Goal: Task Accomplishment & Management: Use online tool/utility

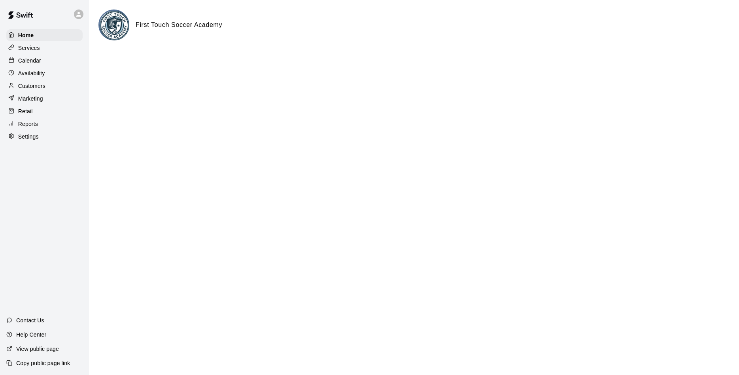
click at [26, 126] on p "Reports" at bounding box center [28, 124] width 20 height 8
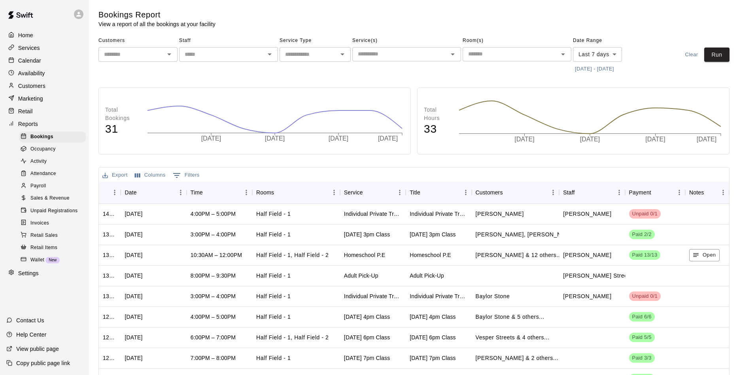
click at [48, 201] on span "Sales & Revenue" at bounding box center [49, 198] width 39 height 8
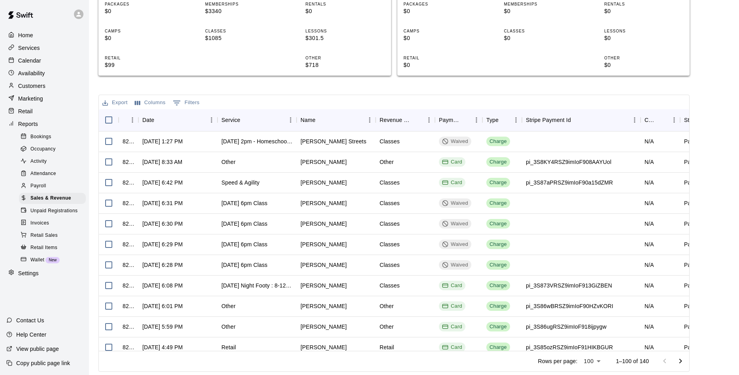
click at [157, 103] on button "Columns" at bounding box center [150, 103] width 35 height 12
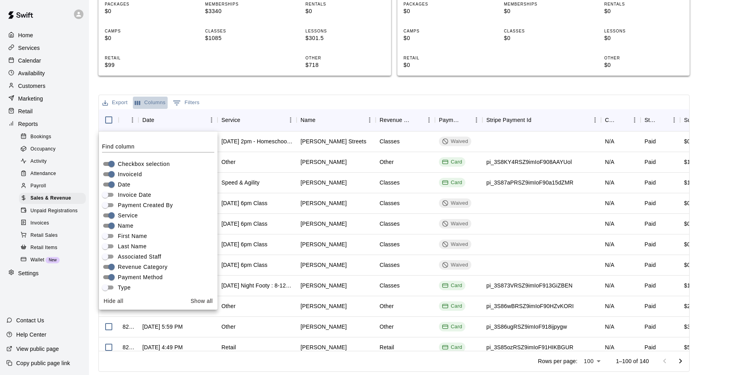
click at [155, 102] on button "Columns" at bounding box center [150, 103] width 35 height 12
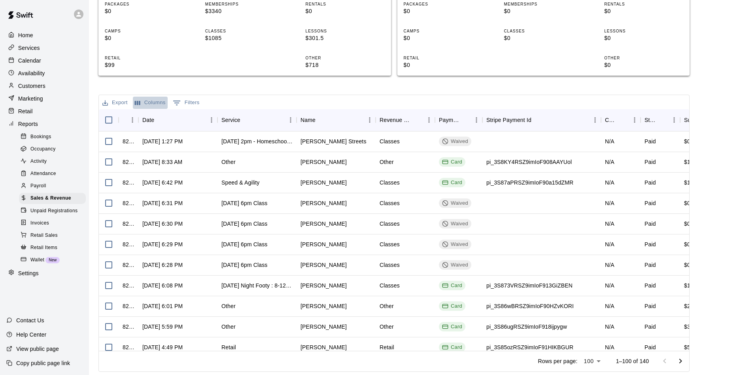
click at [155, 102] on button "Columns" at bounding box center [150, 103] width 35 height 12
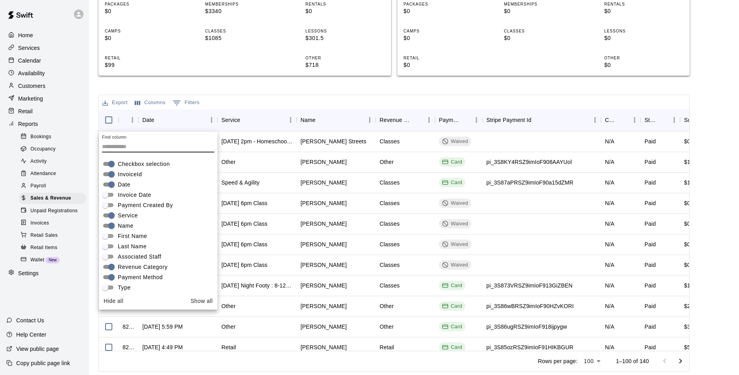
click at [365, 97] on div "Export Columns 0 Filters" at bounding box center [394, 102] width 591 height 14
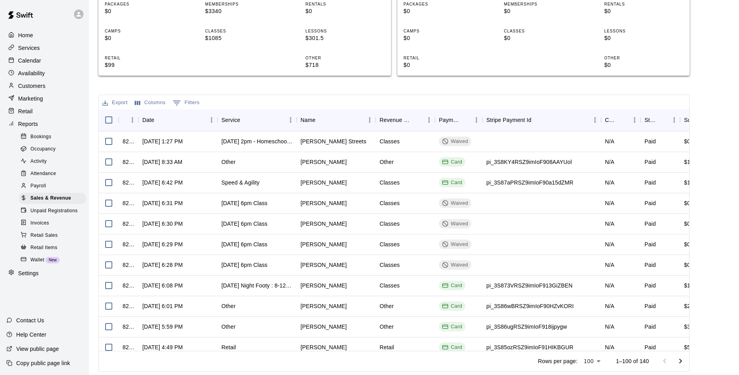
click at [194, 104] on button "0 Filters" at bounding box center [186, 103] width 31 height 13
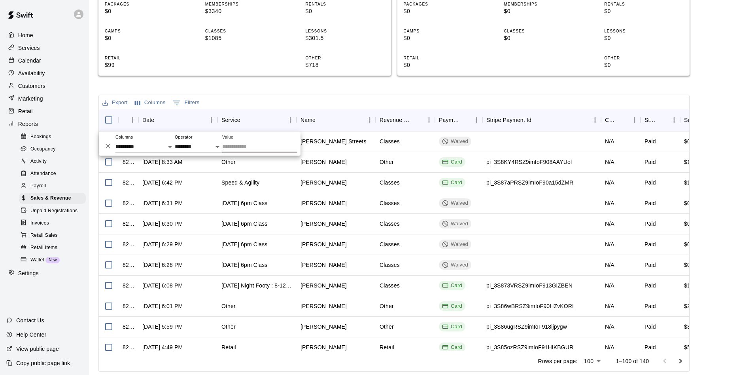
click at [280, 83] on div "Sales and Revenue Report View your sales and revenue reports Visit your Stripe …" at bounding box center [393, 105] width 591 height 531
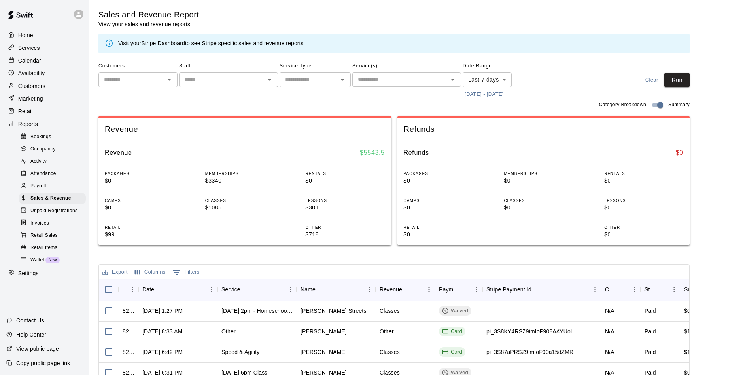
click at [502, 78] on body "Home Services Calendar Availability Customers Marketing Retail Reports Bookings…" at bounding box center [369, 272] width 739 height 544
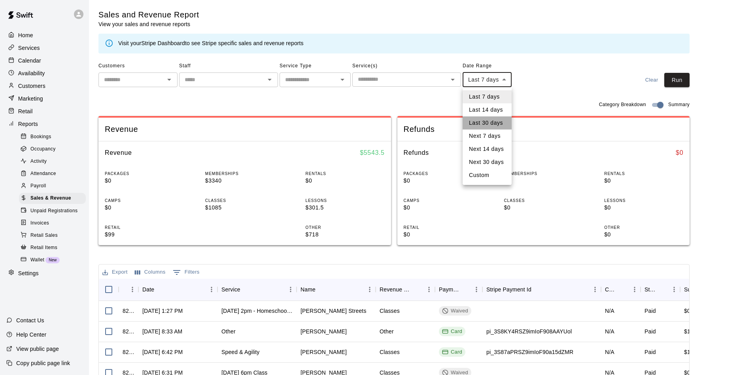
click at [485, 119] on li "Last 30 days" at bounding box center [487, 122] width 49 height 13
type input "*****"
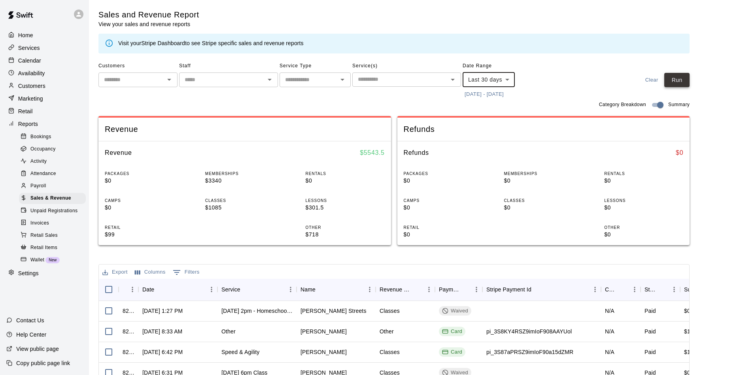
click at [674, 81] on button "Run" at bounding box center [677, 80] width 25 height 15
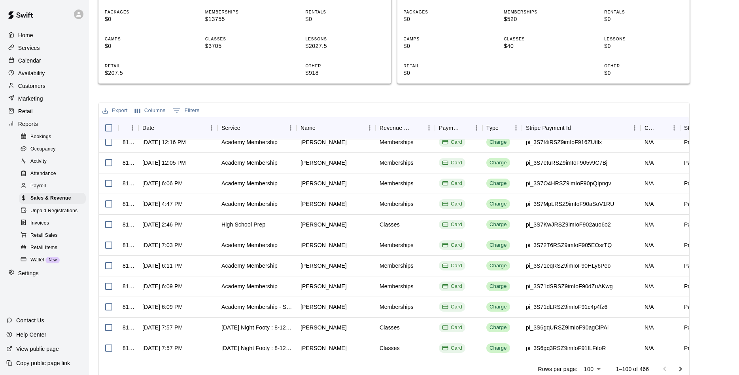
scroll to position [169, 0]
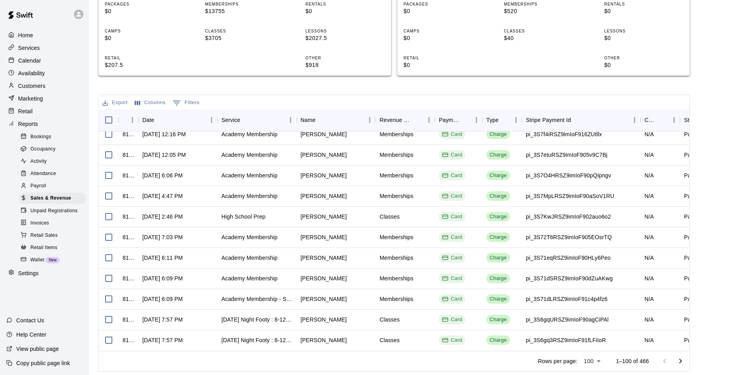
click at [682, 361] on icon "Go to next page" at bounding box center [680, 360] width 9 height 9
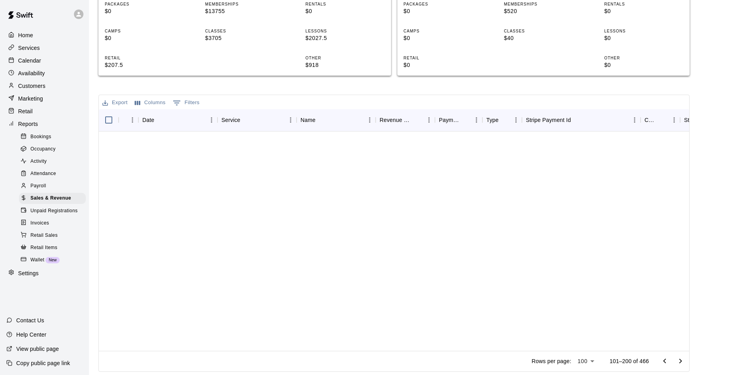
scroll to position [0, 0]
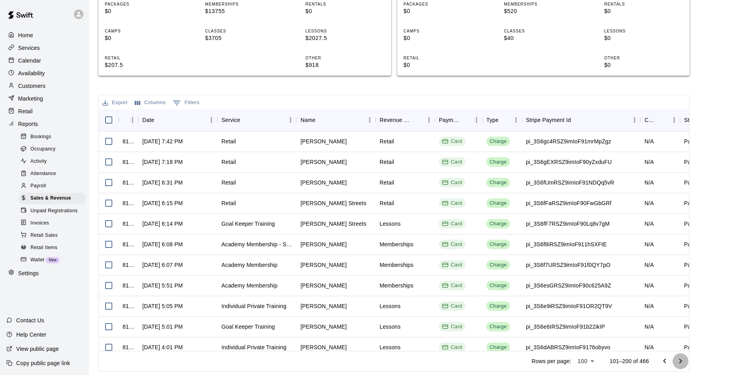
click at [682, 361] on icon "Go to next page" at bounding box center [680, 360] width 9 height 9
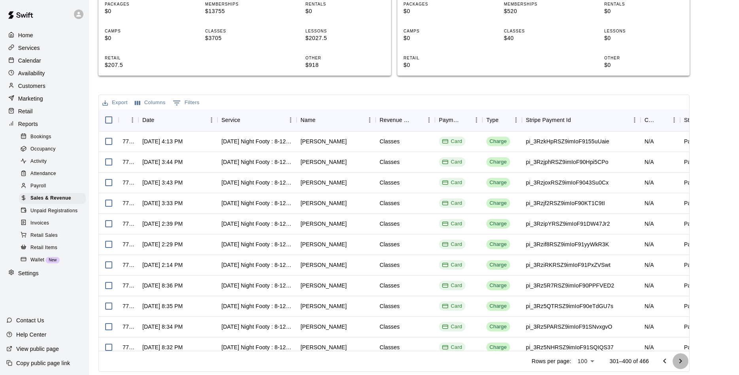
click at [682, 361] on icon "Go to next page" at bounding box center [680, 360] width 9 height 9
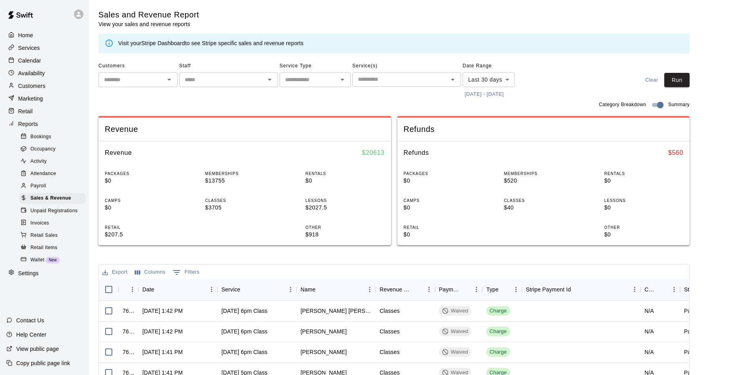
click at [108, 271] on icon "Export" at bounding box center [105, 272] width 7 height 7
click at [123, 288] on li "Download as CSV" at bounding box center [130, 287] width 61 height 13
click at [547, 16] on div "Sales and Revenue Report View your sales and revenue reports Visit your Stripe …" at bounding box center [393, 31] width 591 height 44
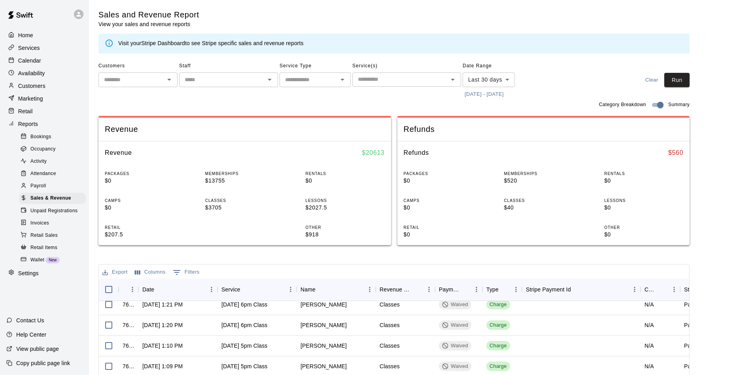
scroll to position [1138, 0]
click at [153, 269] on button "Columns" at bounding box center [150, 272] width 35 height 12
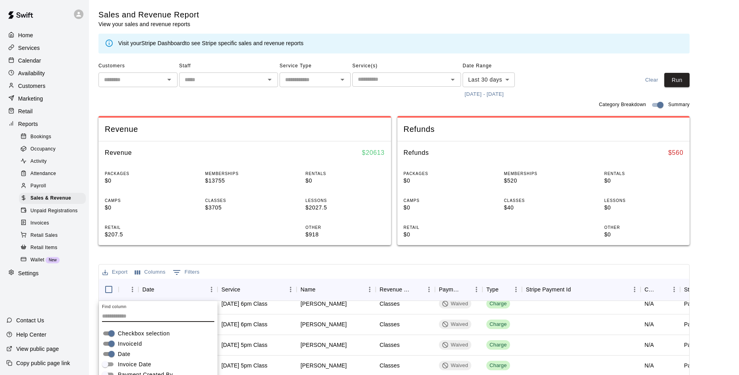
click at [336, 259] on div "Sales and Revenue Report View your sales and revenue reports Visit your Stripe …" at bounding box center [393, 274] width 591 height 531
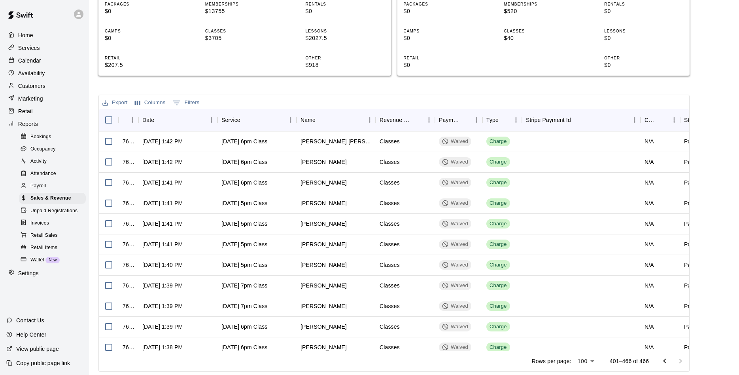
scroll to position [0, 0]
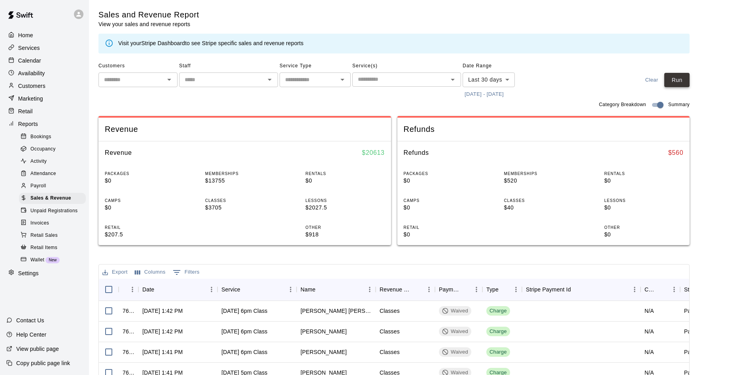
click at [676, 79] on button "Run" at bounding box center [677, 80] width 25 height 15
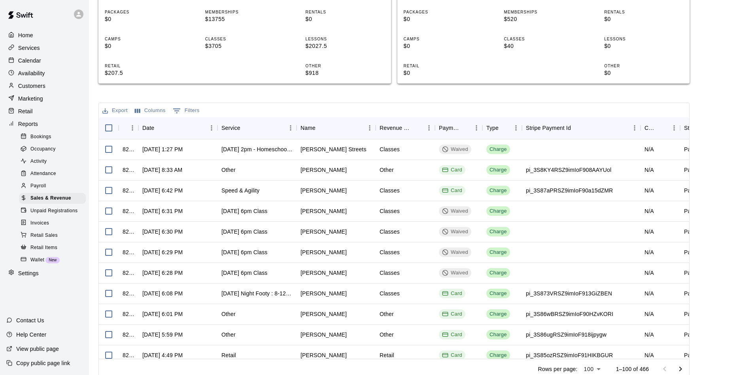
scroll to position [169, 0]
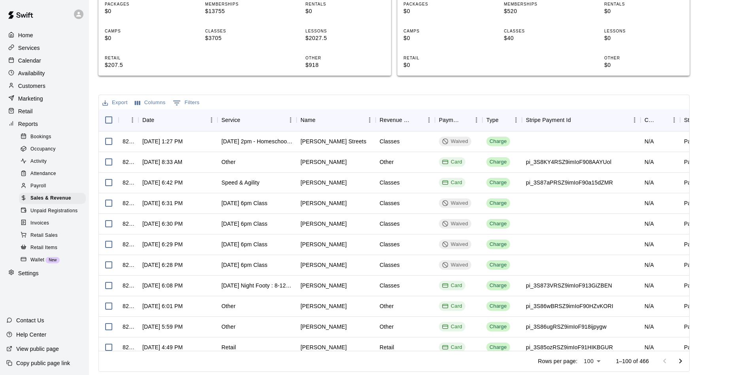
click at [682, 360] on icon "Go to next page" at bounding box center [680, 360] width 9 height 9
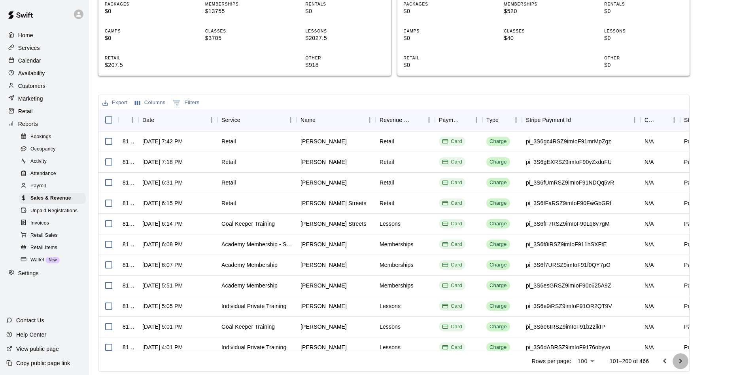
click at [682, 360] on icon "Go to next page" at bounding box center [680, 360] width 9 height 9
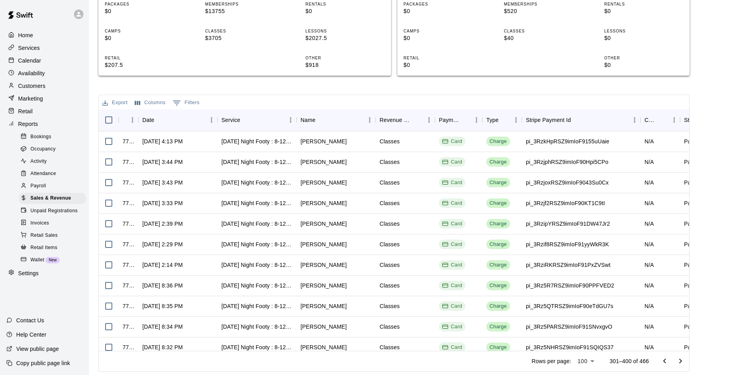
click at [663, 360] on icon "Go to previous page" at bounding box center [664, 360] width 9 height 9
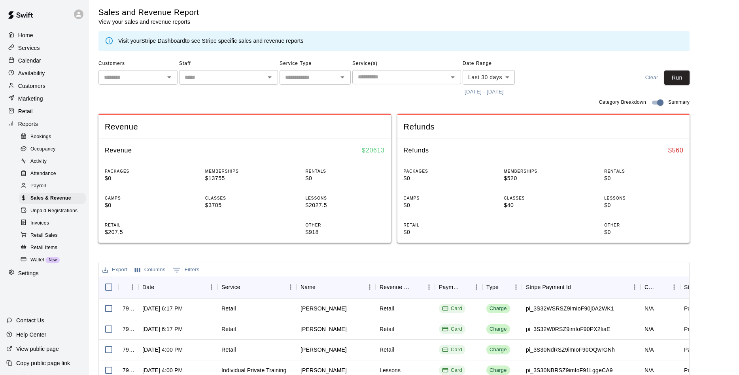
scroll to position [0, 0]
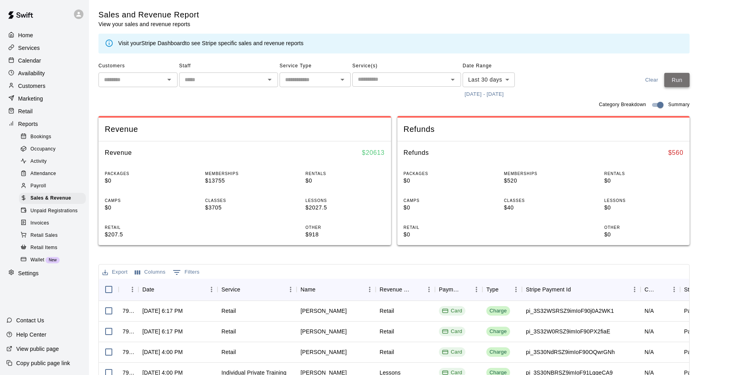
click at [672, 78] on button "Run" at bounding box center [677, 80] width 25 height 15
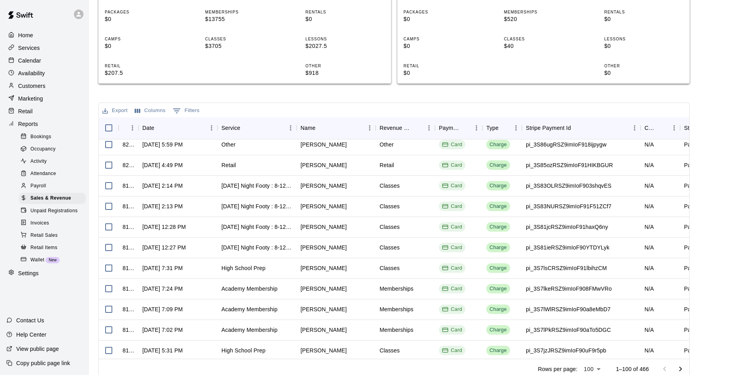
scroll to position [169, 0]
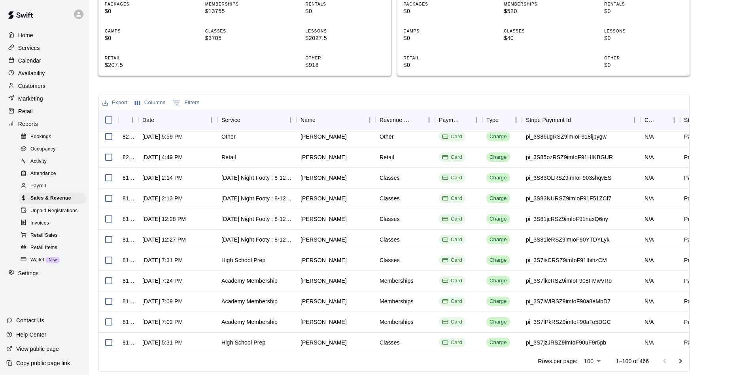
click at [682, 360] on icon "Go to next page" at bounding box center [681, 360] width 3 height 5
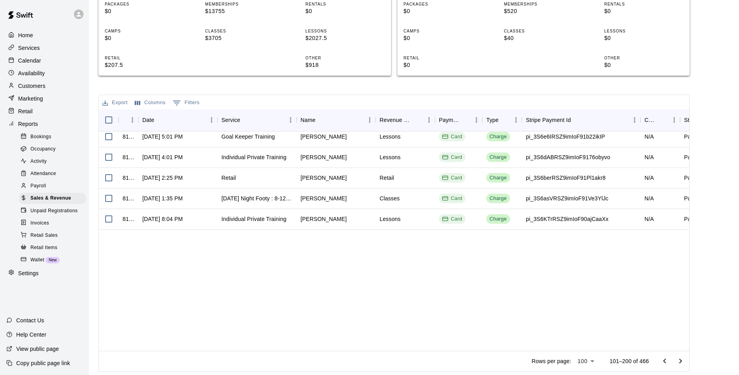
scroll to position [0, 0]
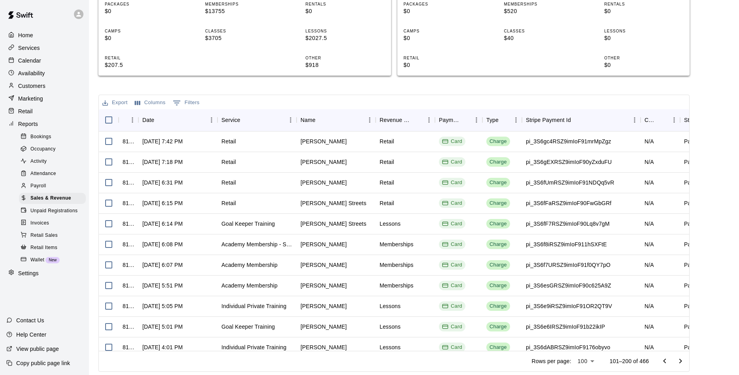
click at [682, 360] on icon "Go to next page" at bounding box center [681, 360] width 3 height 5
click at [666, 360] on icon "Go to previous page" at bounding box center [664, 360] width 9 height 9
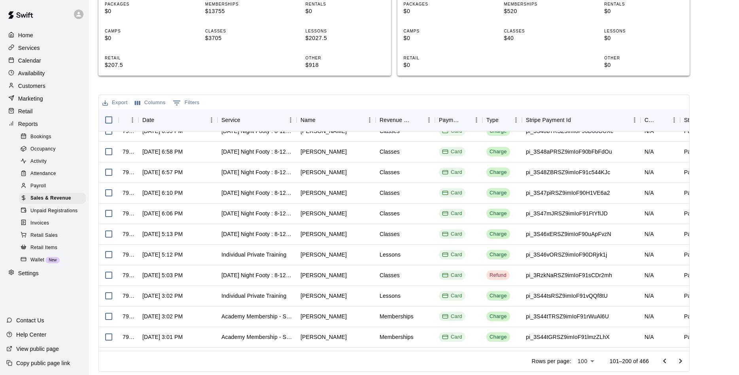
scroll to position [964, 0]
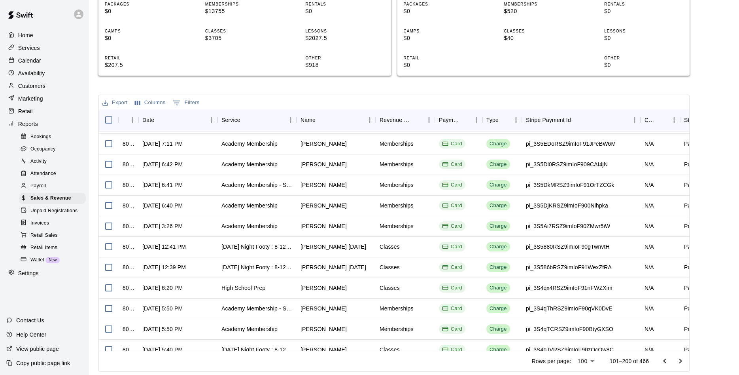
click at [30, 333] on p "Help Center" at bounding box center [31, 334] width 30 height 8
